Goal: Check status

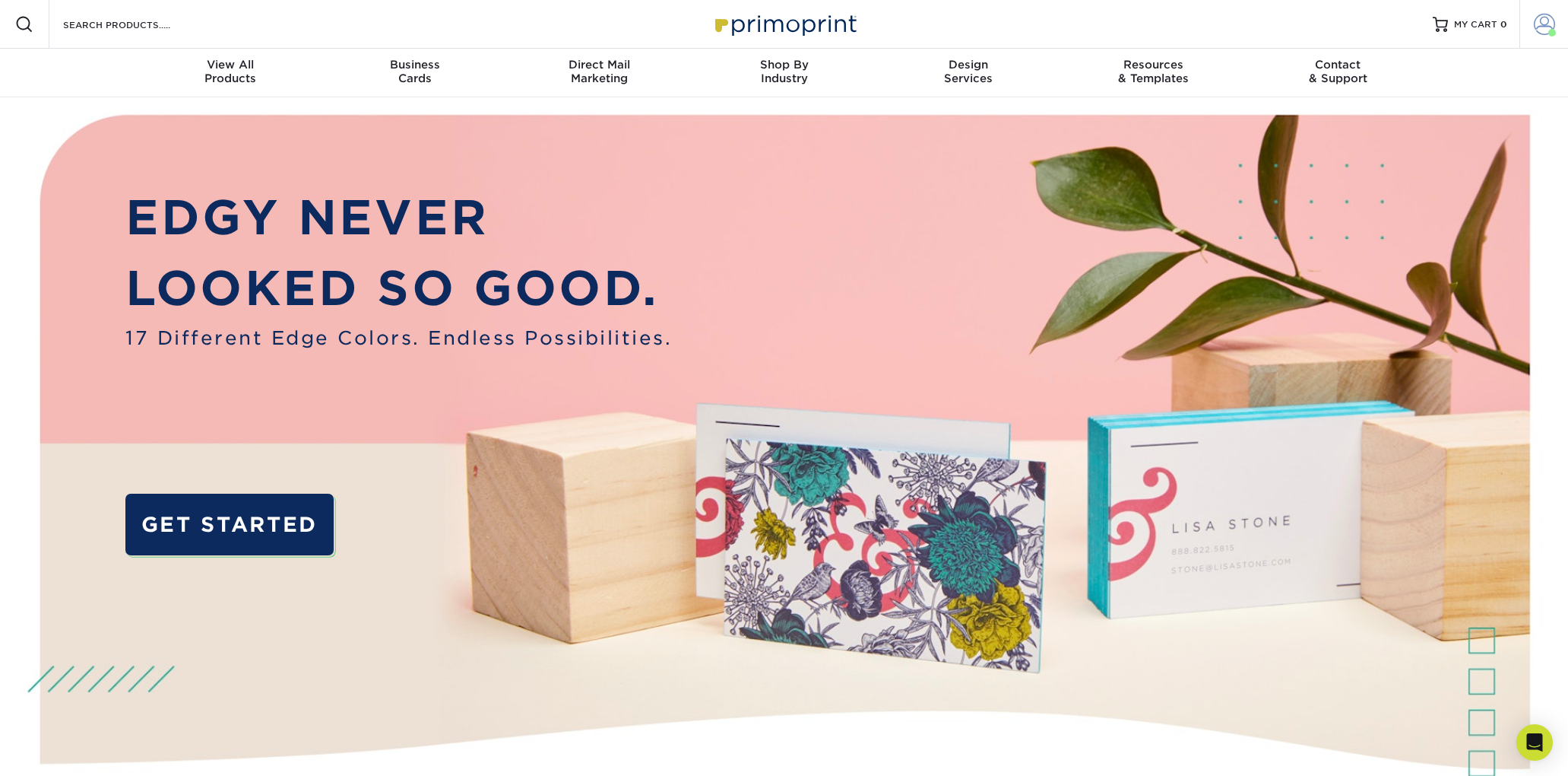
click at [1554, 18] on span at bounding box center [1545, 24] width 22 height 22
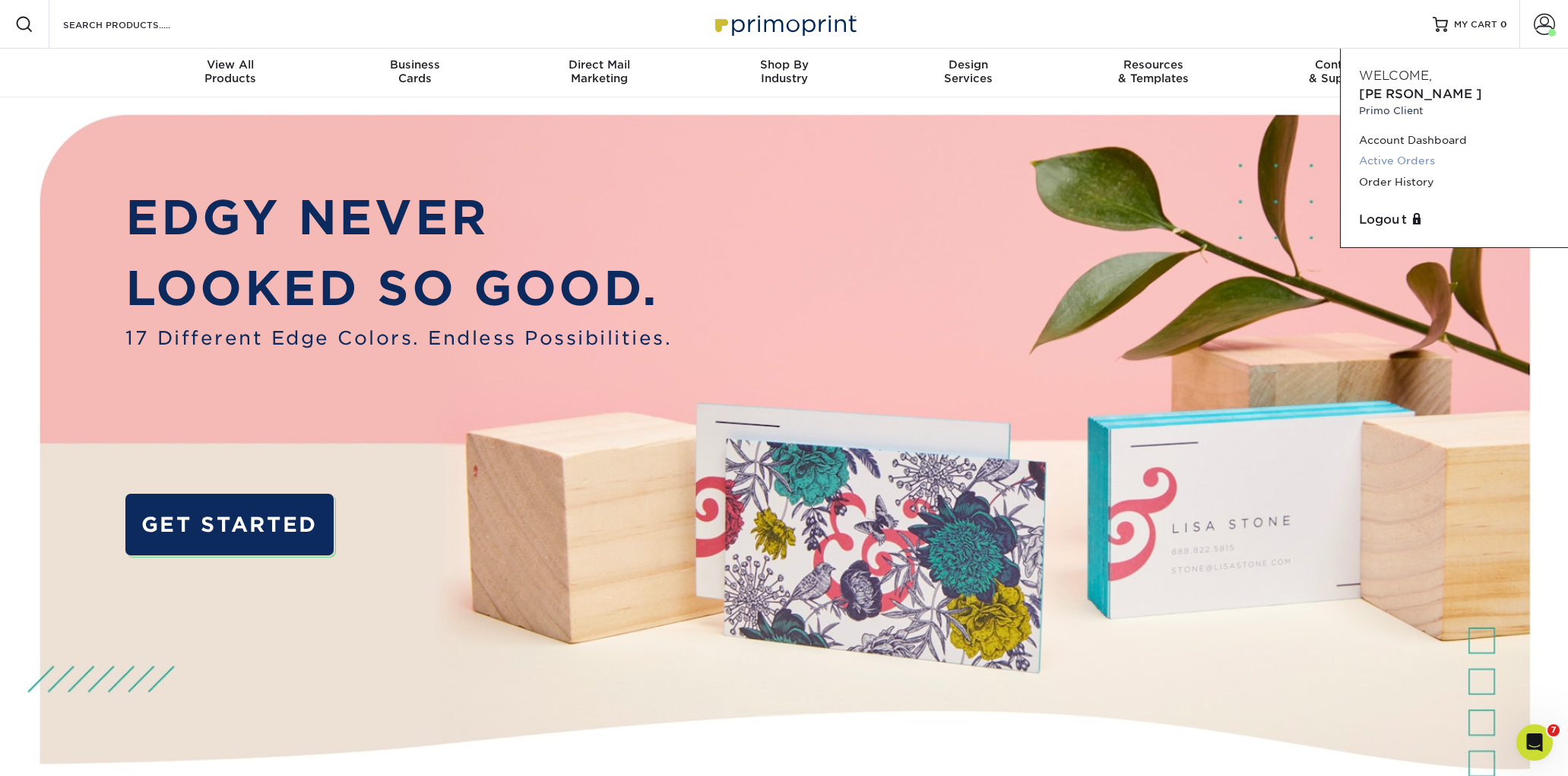
click at [1399, 151] on link "Active Orders" at bounding box center [1454, 160] width 191 height 21
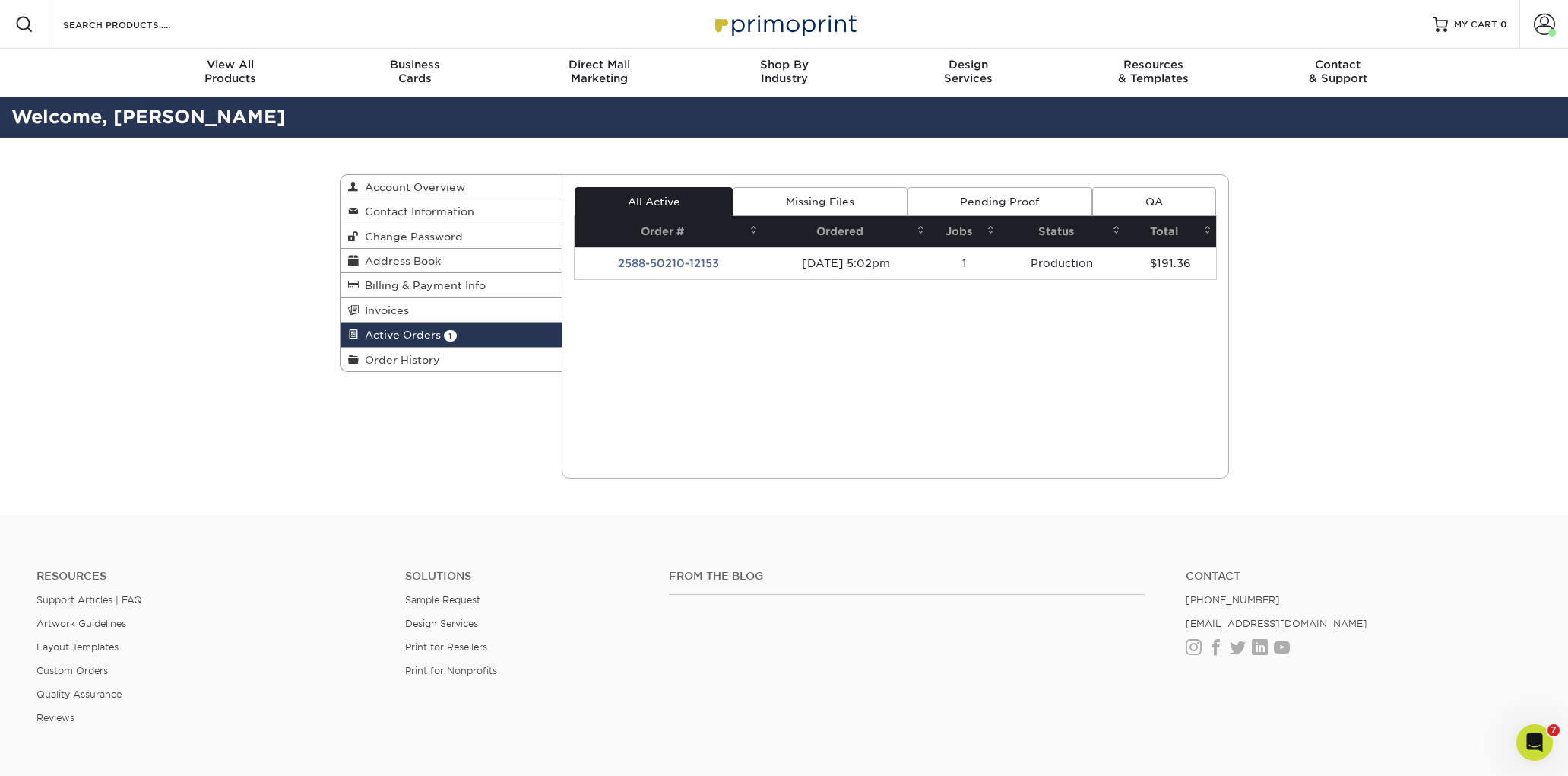
click at [666, 260] on td "2588-50210-12153" at bounding box center [669, 262] width 187 height 32
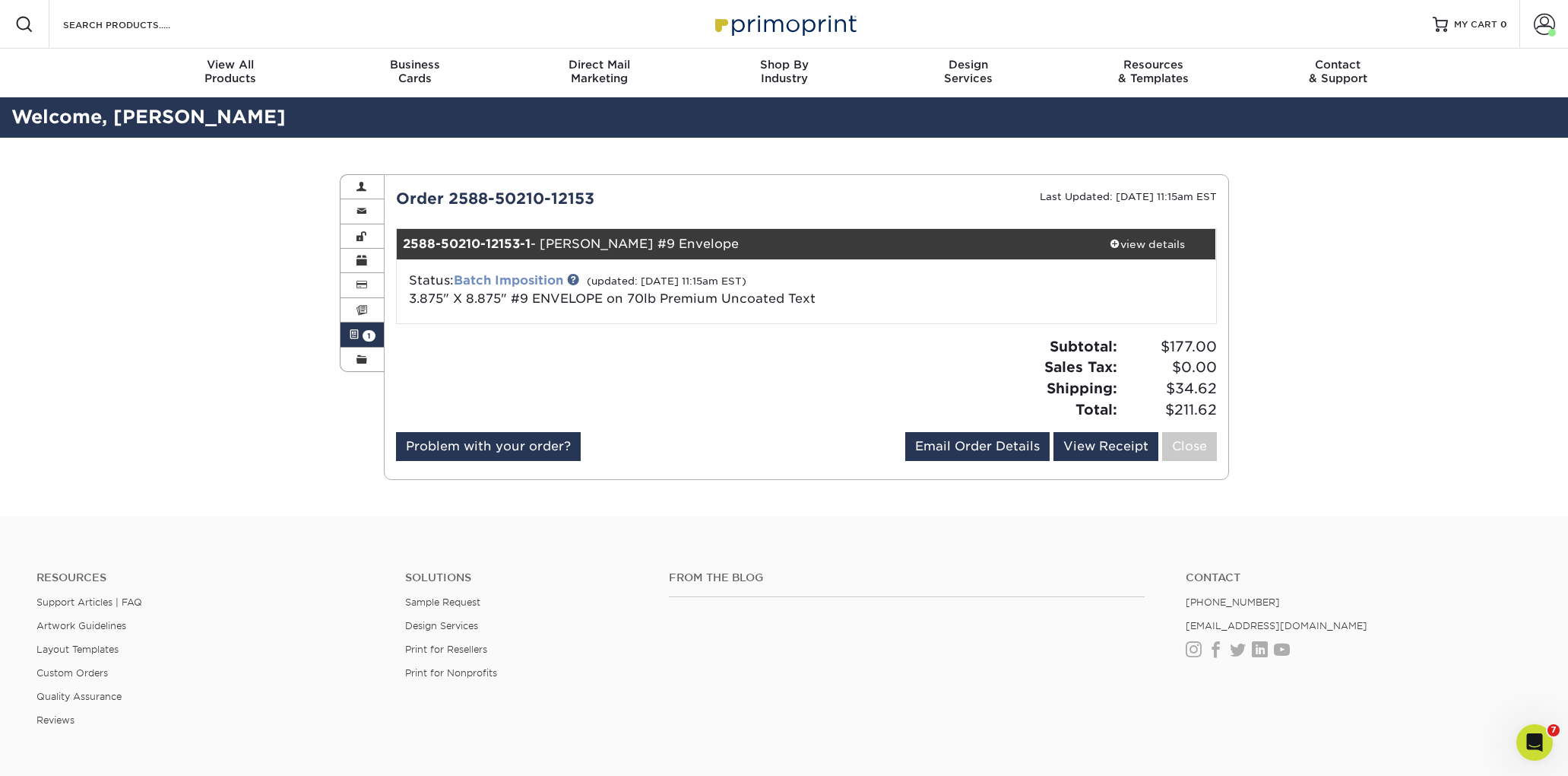
click at [507, 279] on link "Batch Imposition" at bounding box center [508, 280] width 109 height 14
